Goal: Navigation & Orientation: Find specific page/section

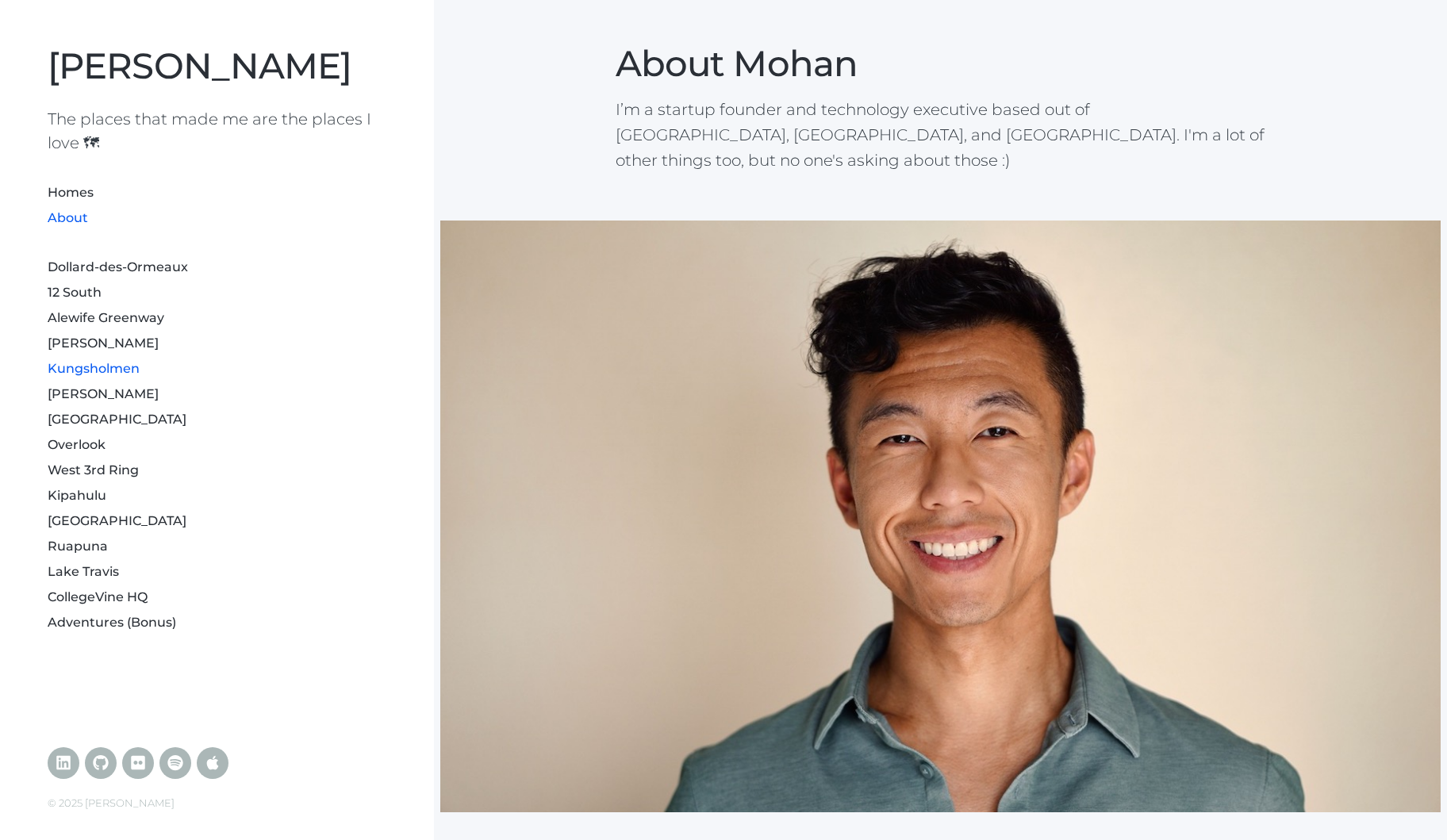
click at [110, 365] on link "Kungsholmen" at bounding box center [94, 368] width 92 height 15
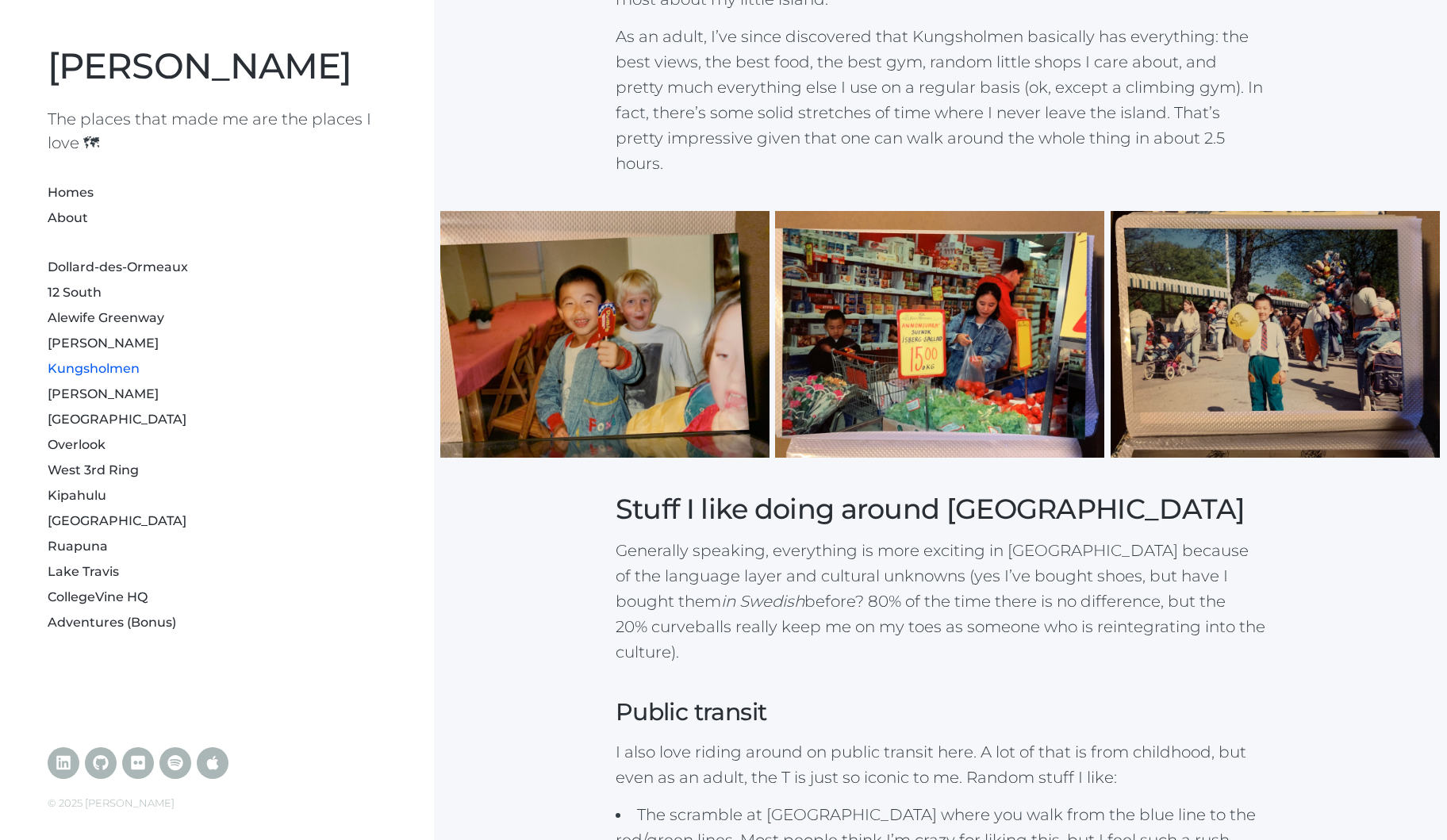
scroll to position [1586, 0]
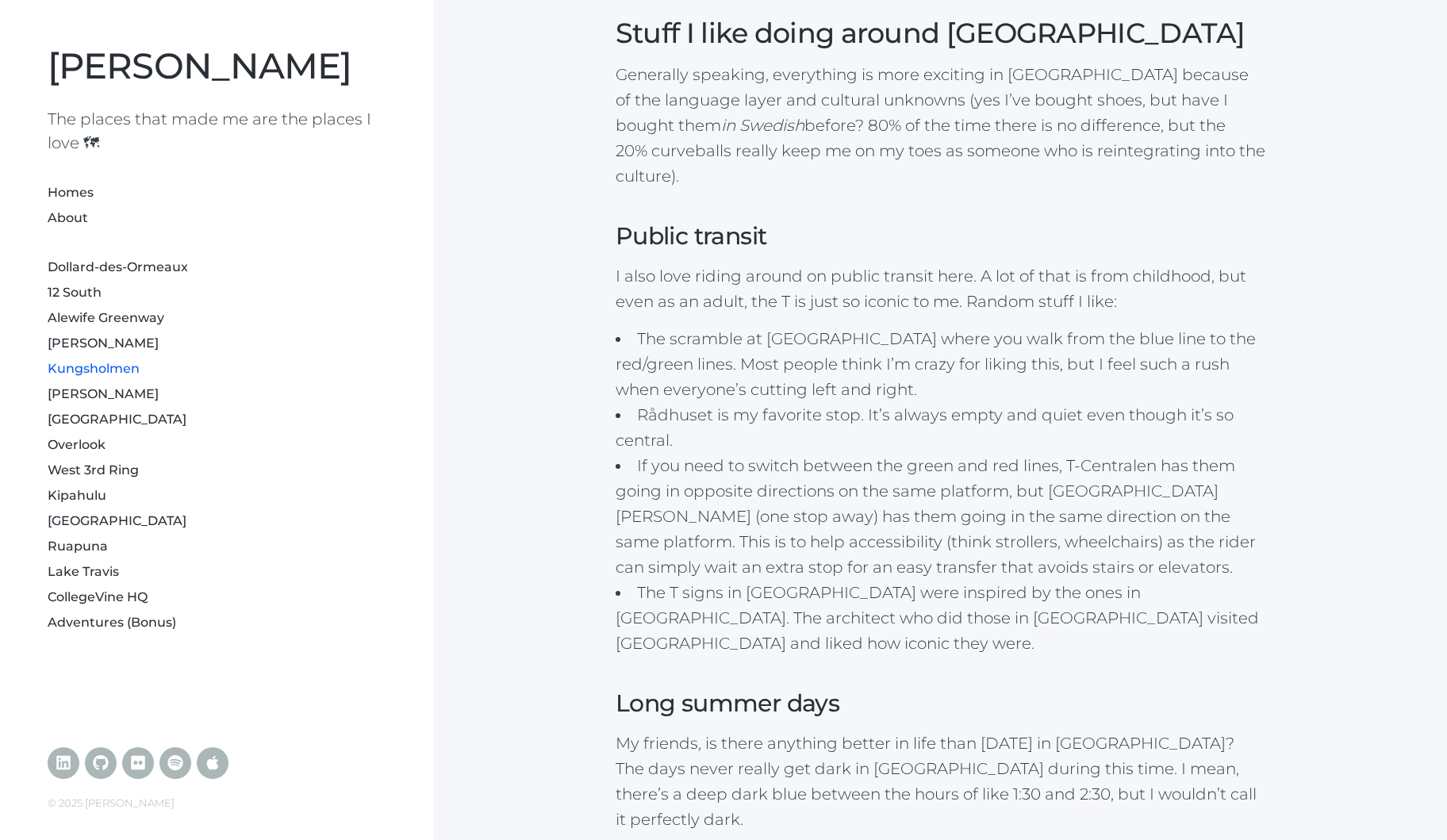
click at [919, 533] on li "If you need to switch between the green and red lines, T-Centralen has them goi…" at bounding box center [941, 516] width 650 height 127
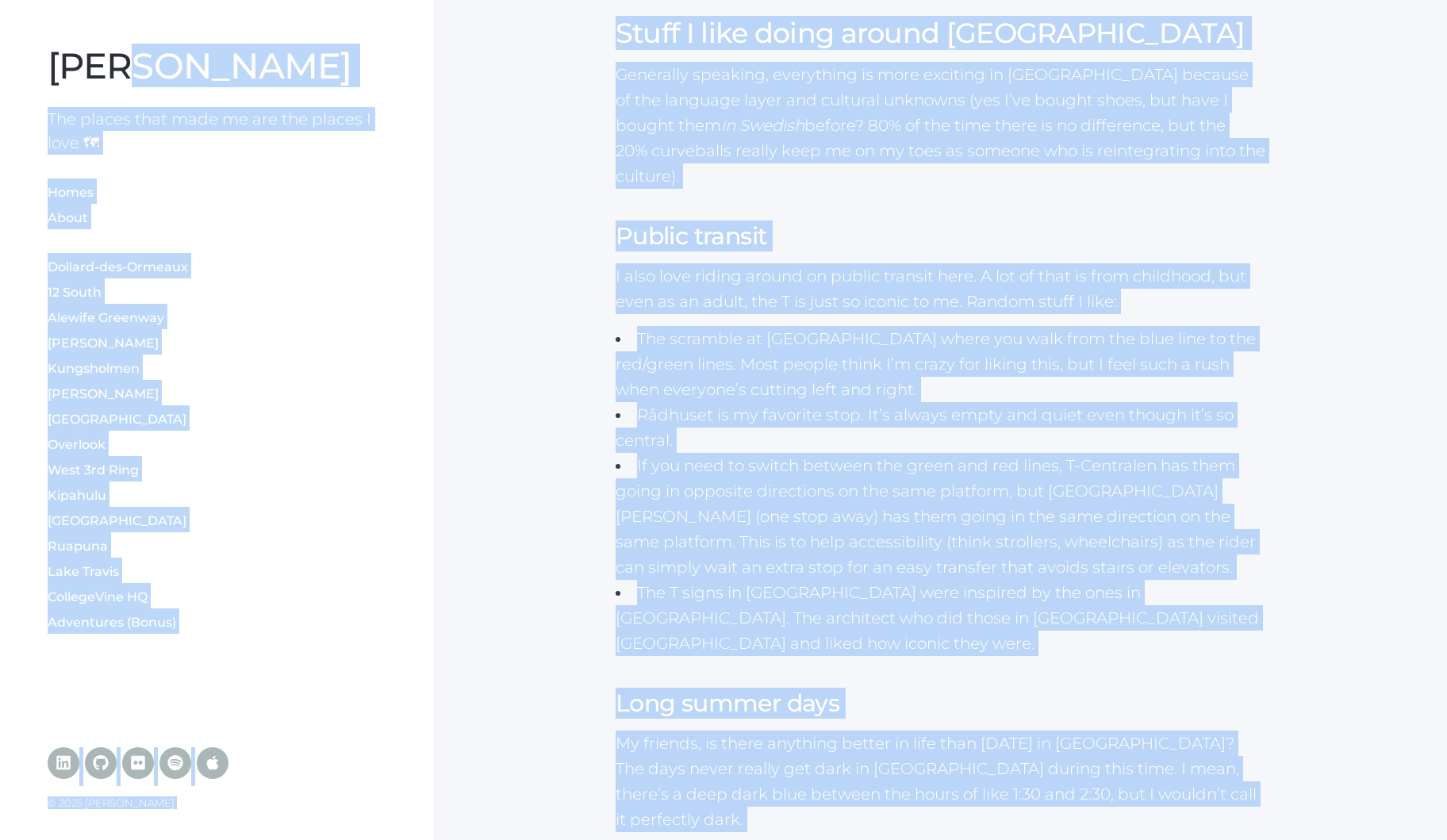
copy body "Lorem Ipsum Dol sitame cons adip el sed doe tempor I utla 🗺 Etdol Magna Aliquae…"
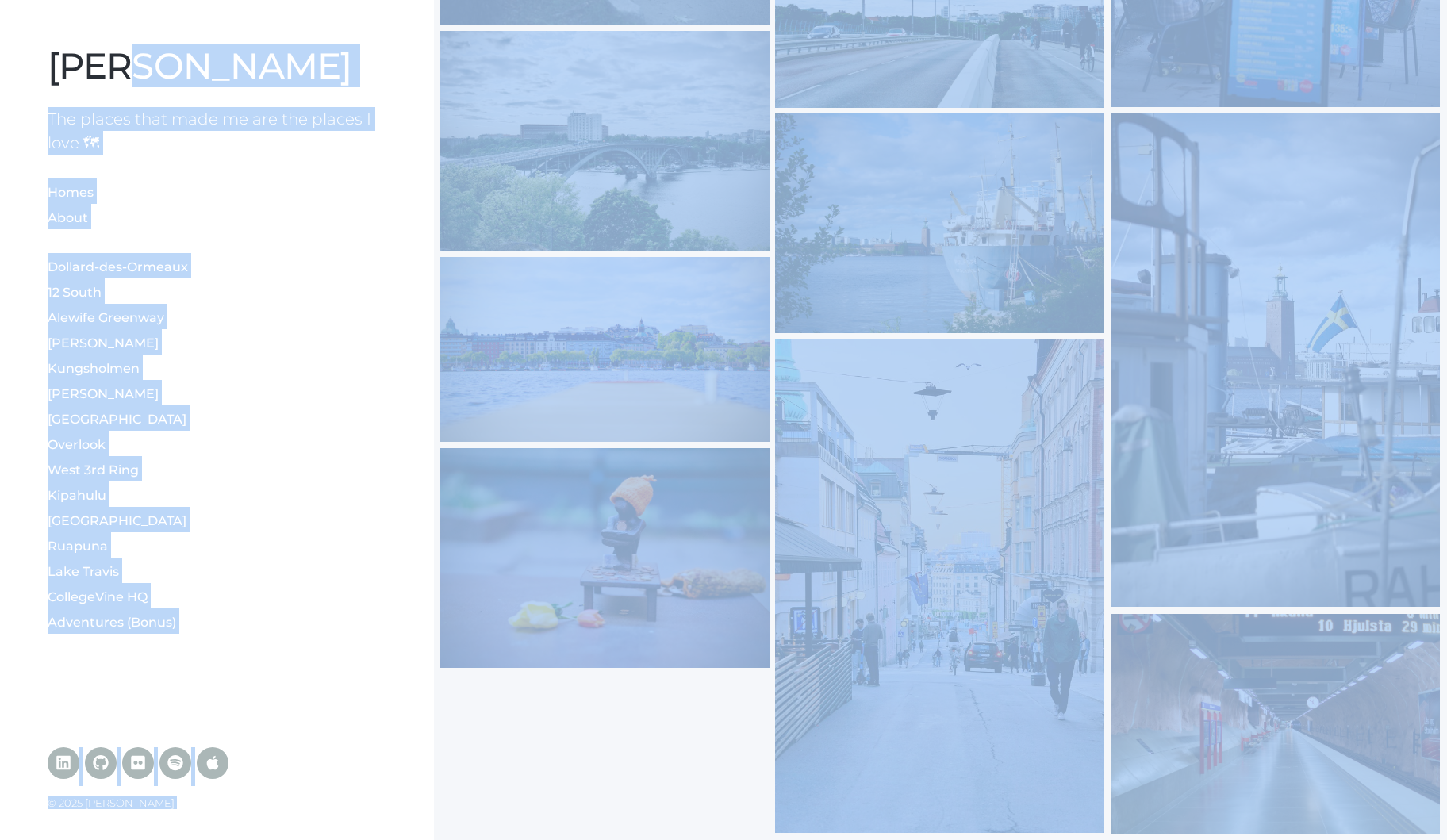
scroll to position [5889, 0]
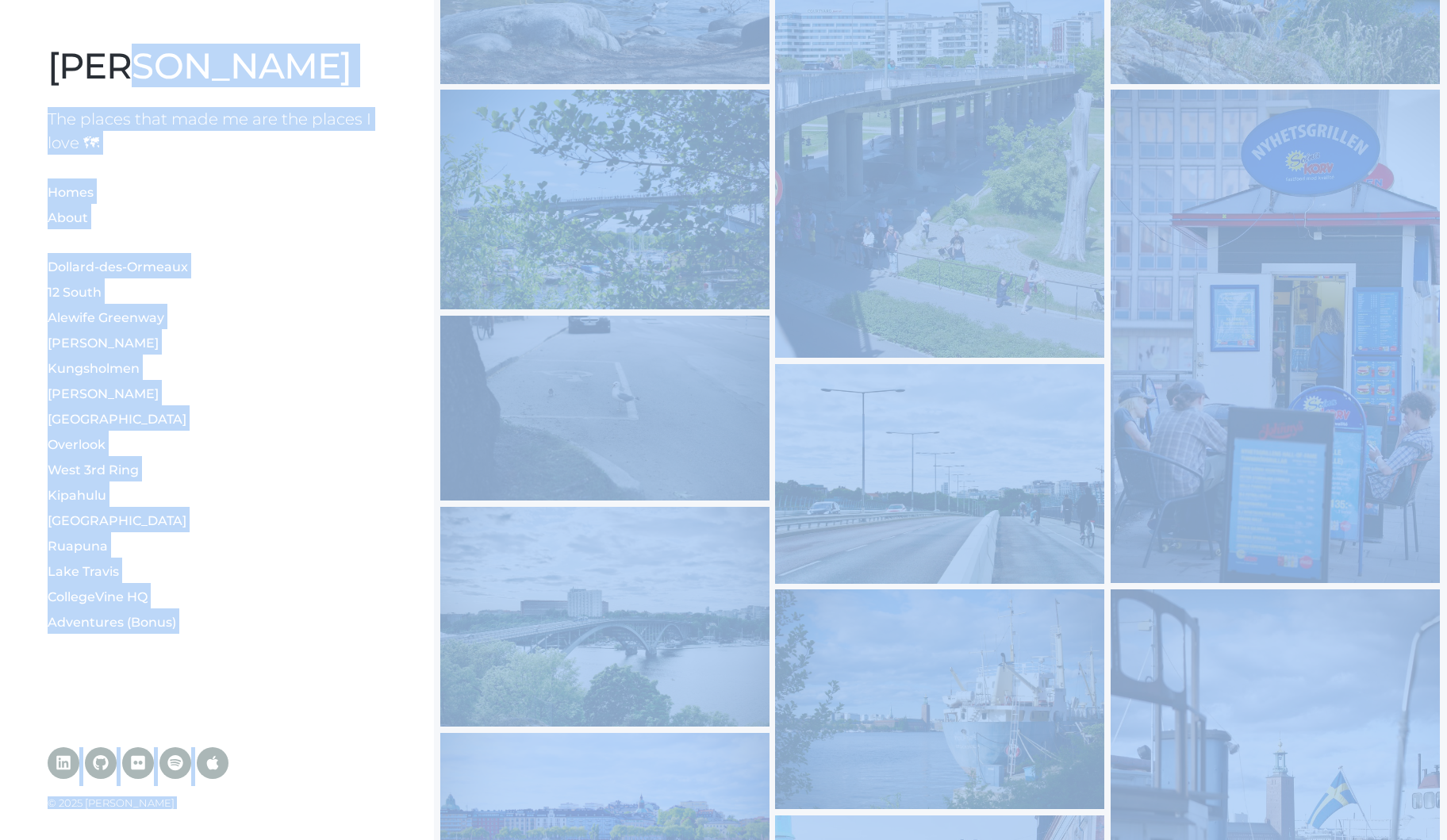
click at [70, 195] on link "Homes" at bounding box center [71, 192] width 46 height 15
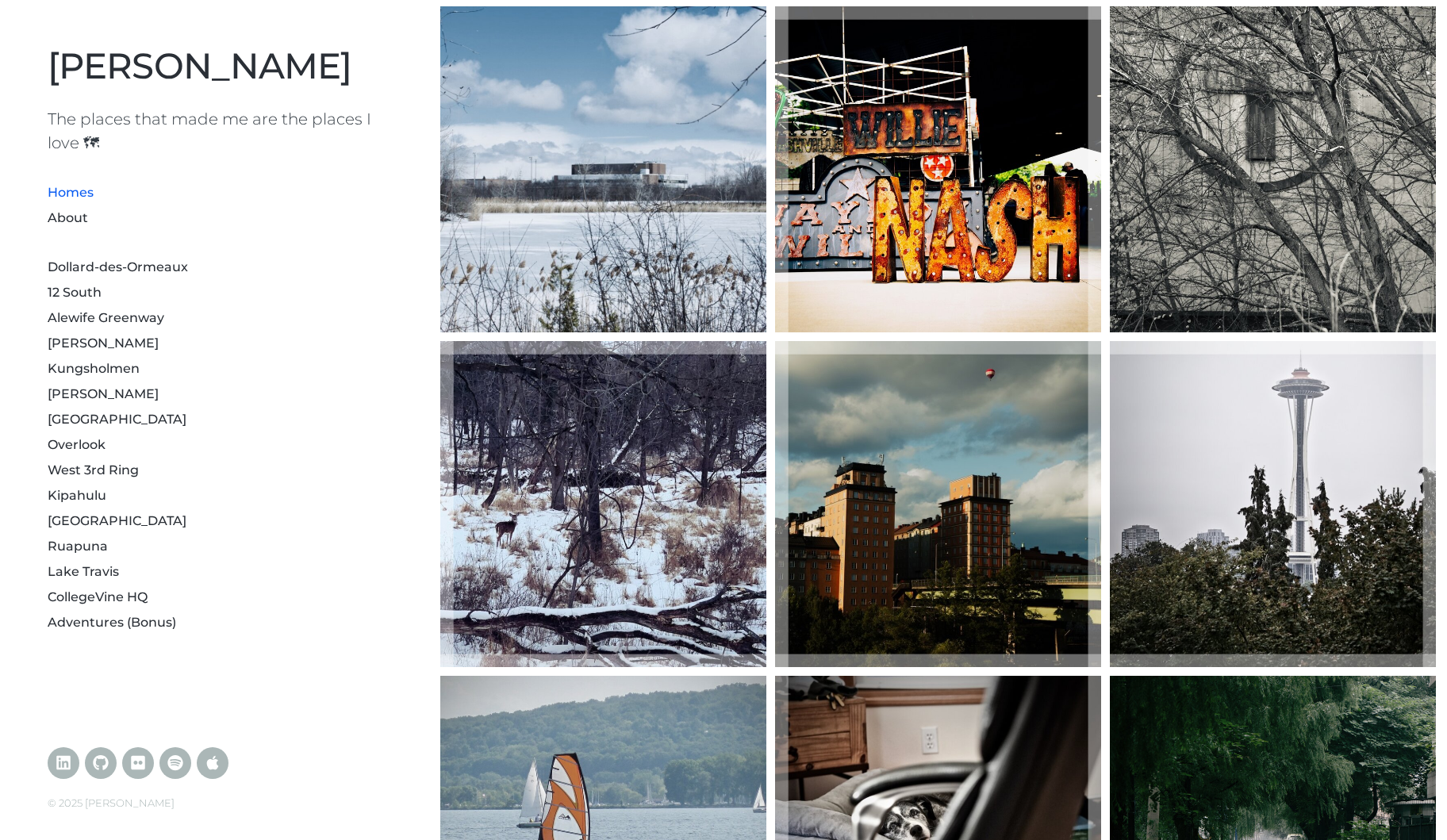
click at [74, 226] on li "About" at bounding box center [217, 216] width 339 height 25
click at [74, 204] on li "About" at bounding box center [217, 216] width 339 height 25
click at [67, 216] on link "About" at bounding box center [68, 217] width 41 height 15
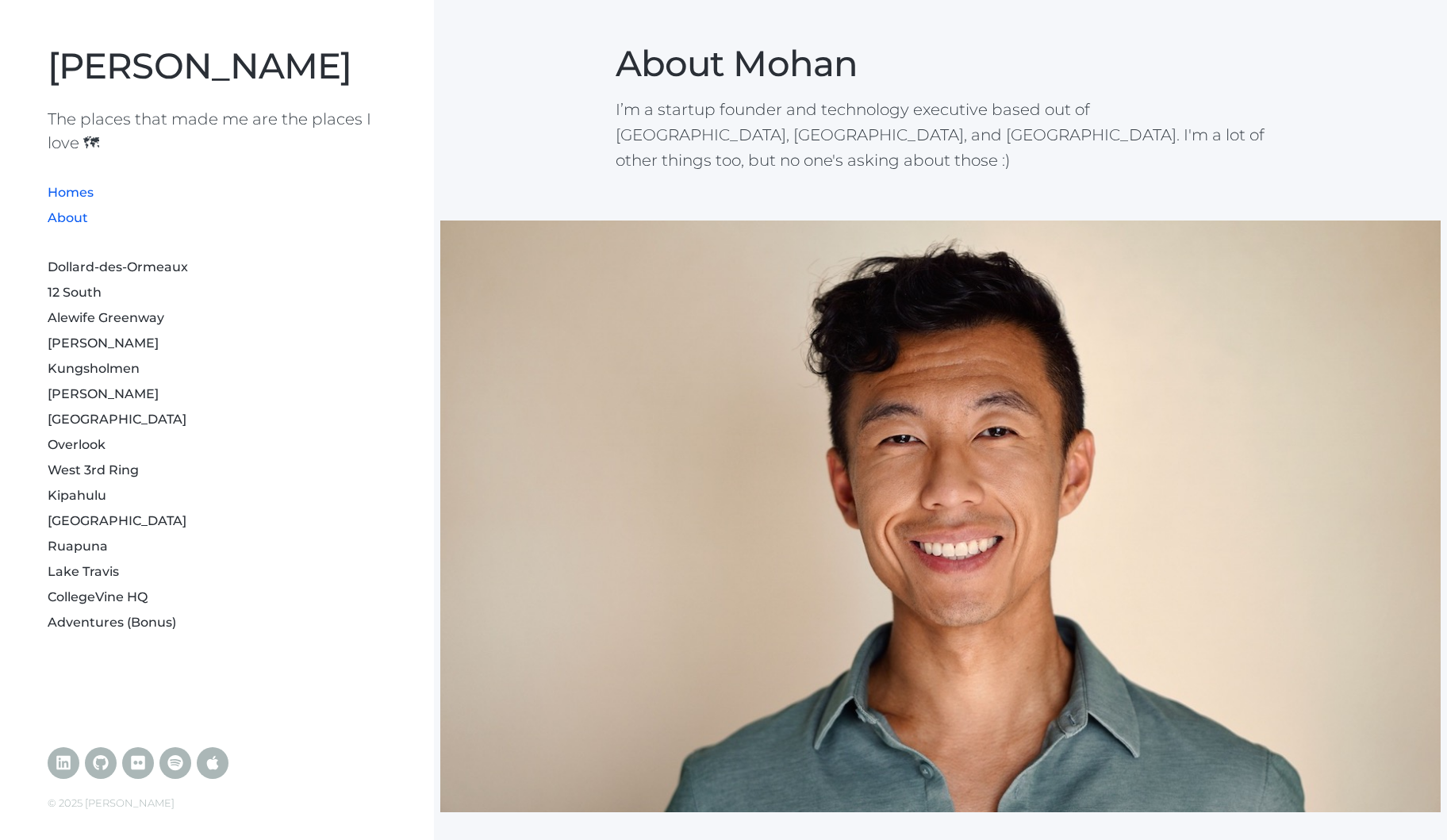
click at [72, 191] on link "Homes" at bounding box center [71, 192] width 46 height 15
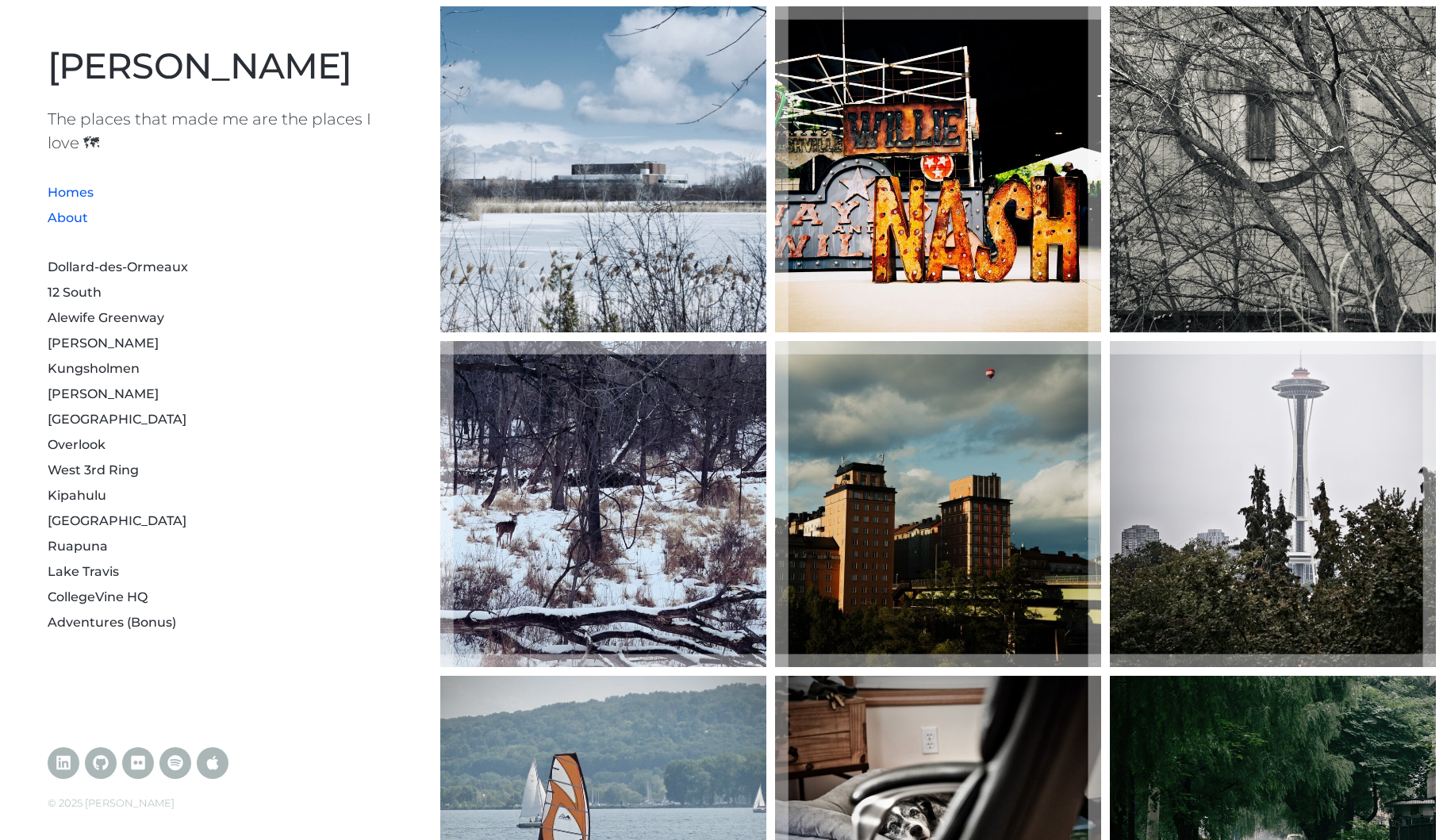
click at [67, 222] on link "About" at bounding box center [68, 217] width 41 height 15
